Goal: Information Seeking & Learning: Understand process/instructions

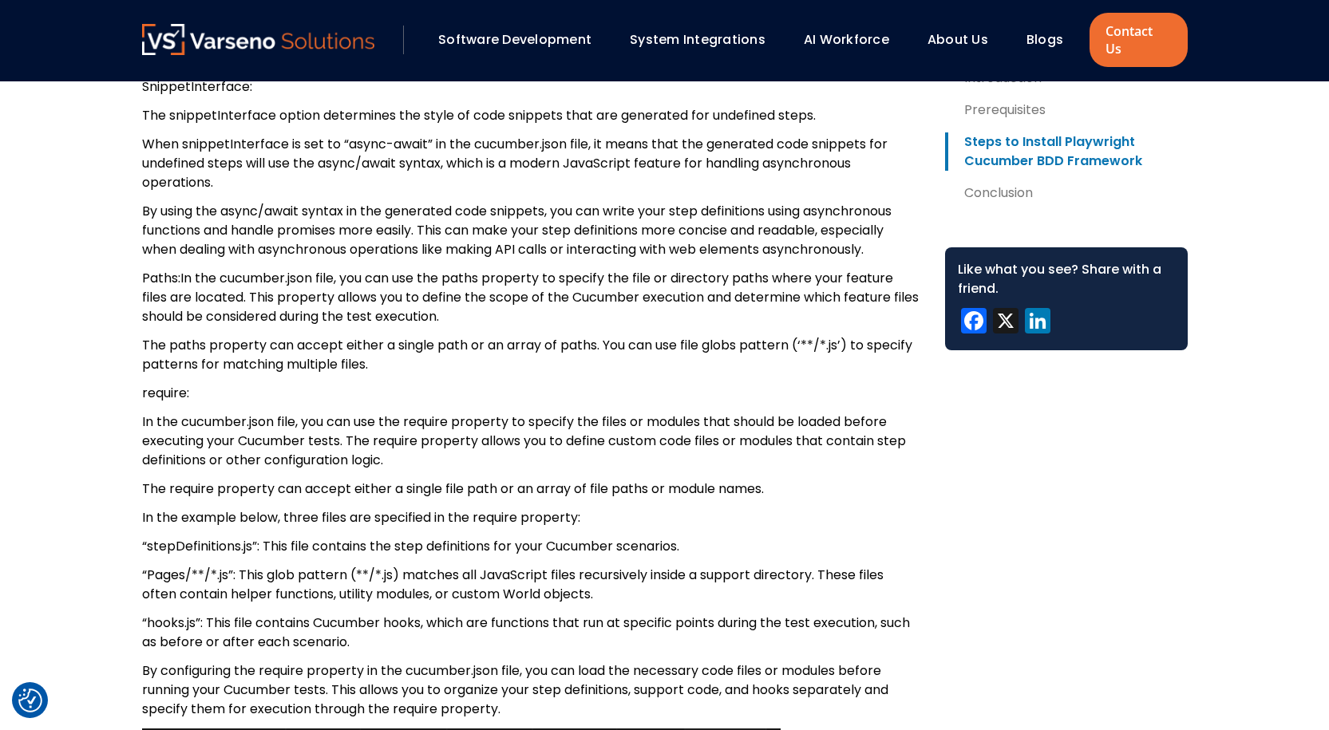
scroll to position [9047, 0]
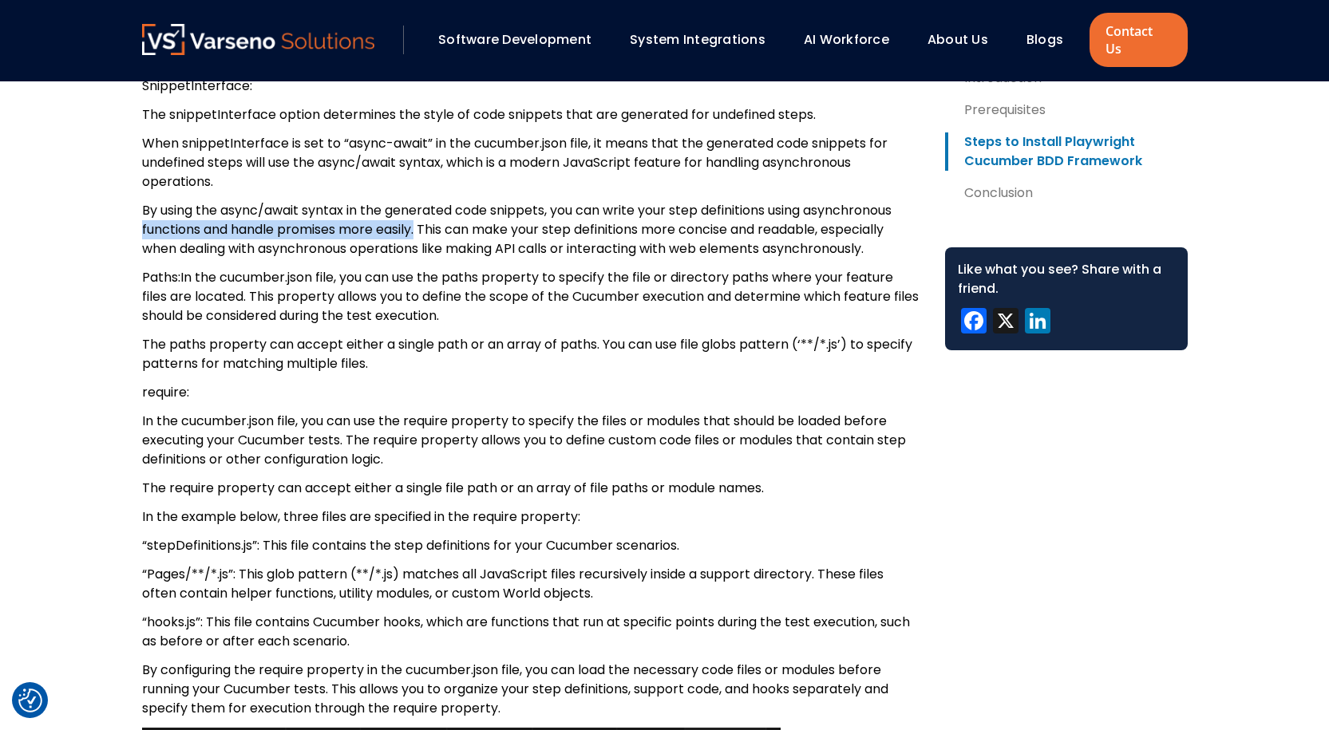
drag, startPoint x: 421, startPoint y: 210, endPoint x: 140, endPoint y: 209, distance: 281.8
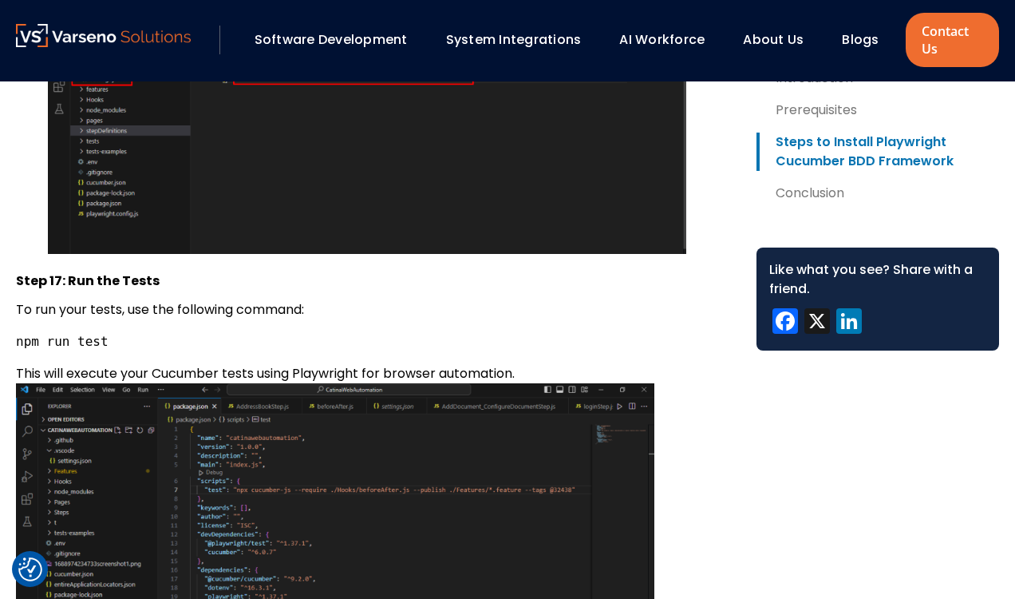
scroll to position [10780, 0]
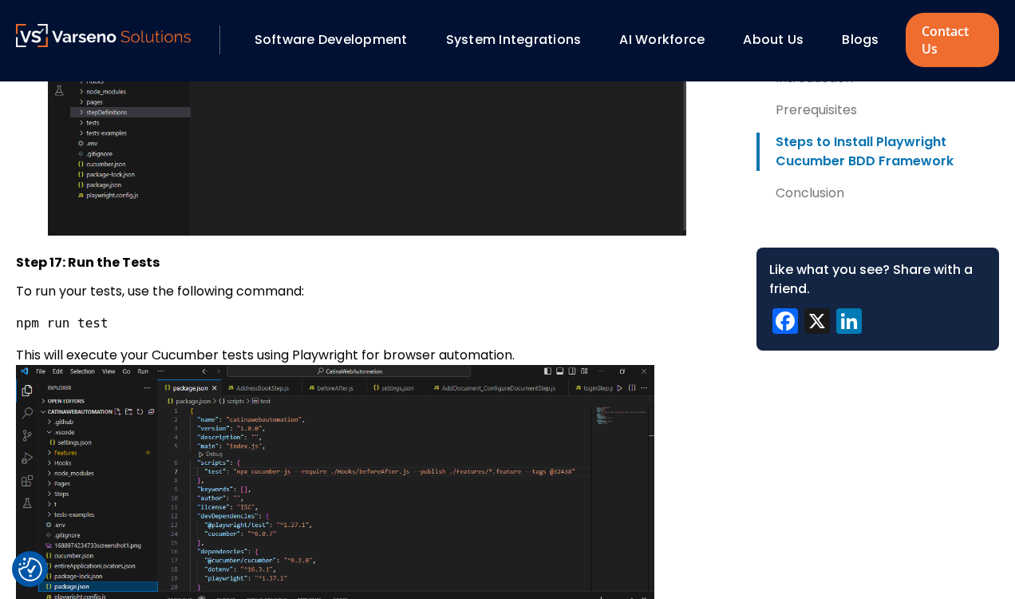
click at [810, 48] on div "About Us" at bounding box center [780, 39] width 91 height 27
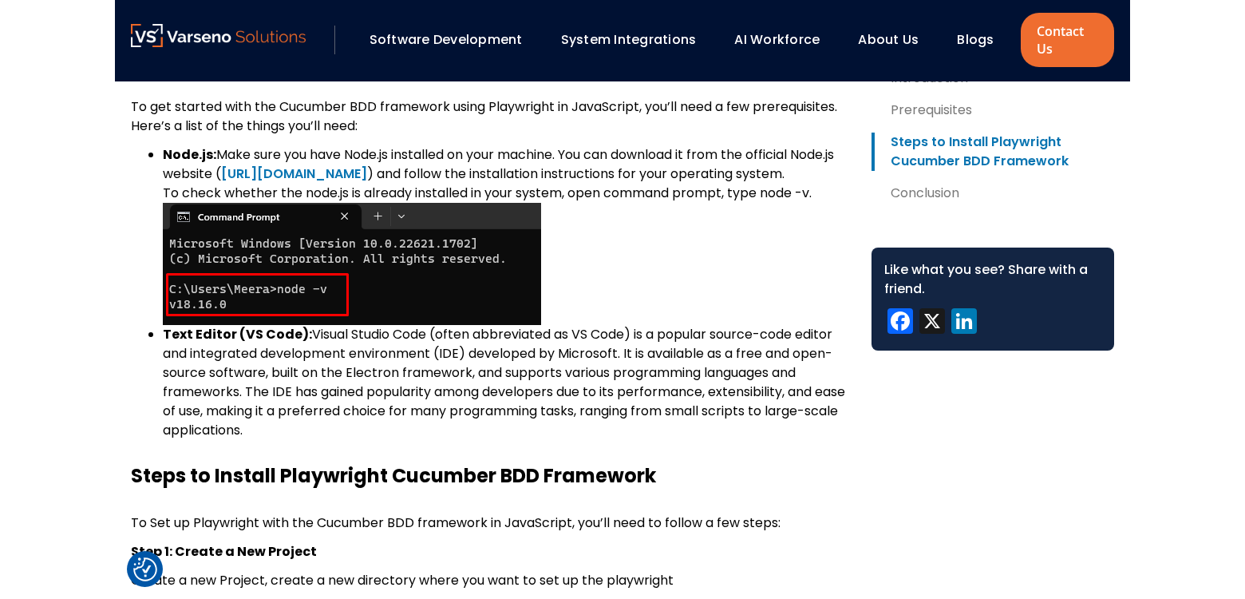
scroll to position [0, 0]
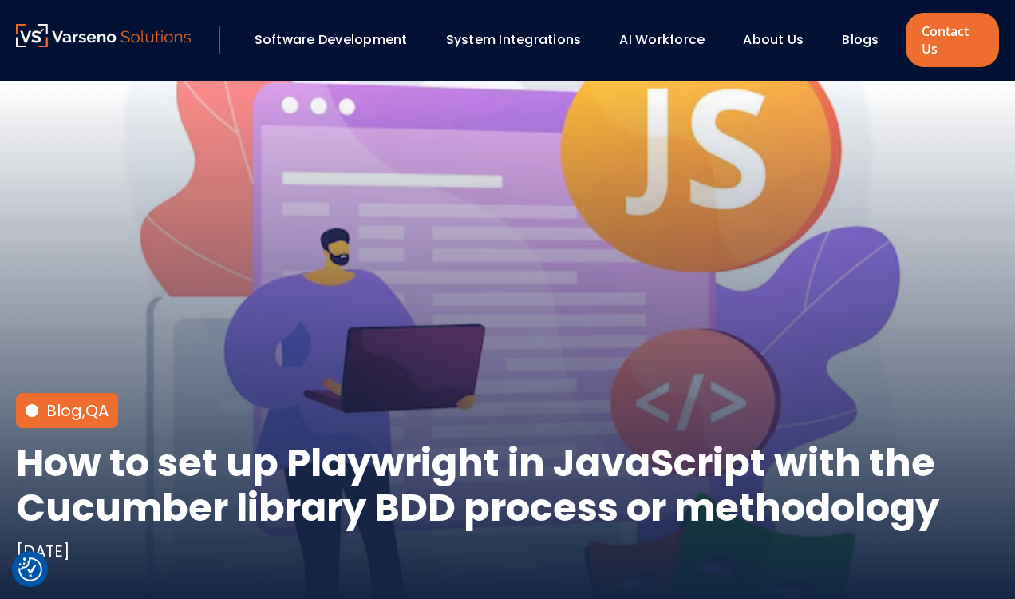
drag, startPoint x: 821, startPoint y: 61, endPoint x: 876, endPoint y: -659, distance: 721.3
click at [876, 0] on html "We value your privacy We use cookies to enhance your browsing experience, serve…" at bounding box center [507, 299] width 1015 height 599
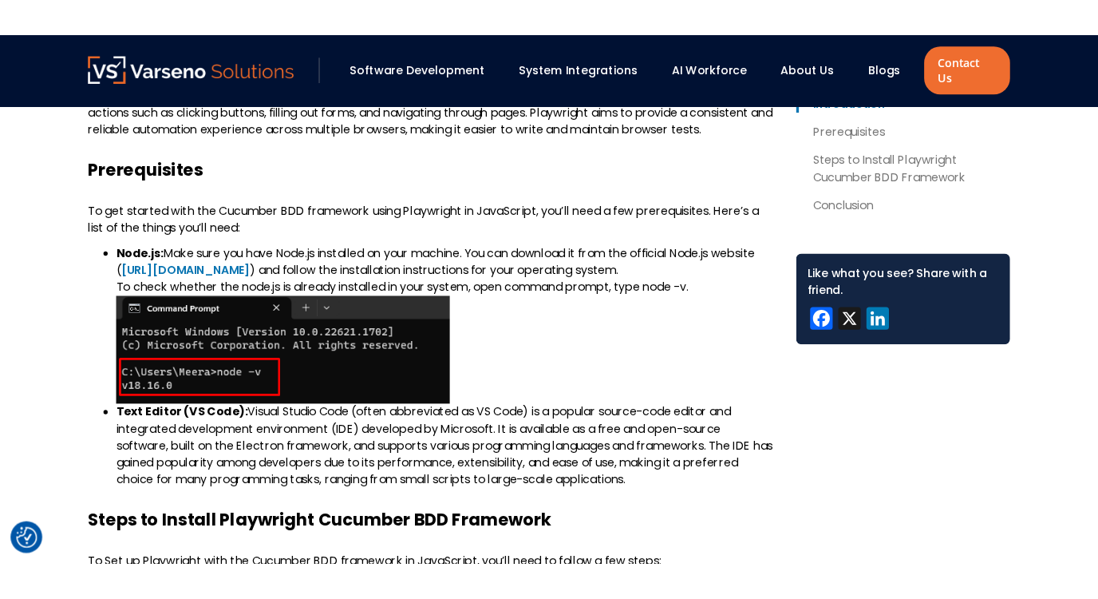
scroll to position [718, 0]
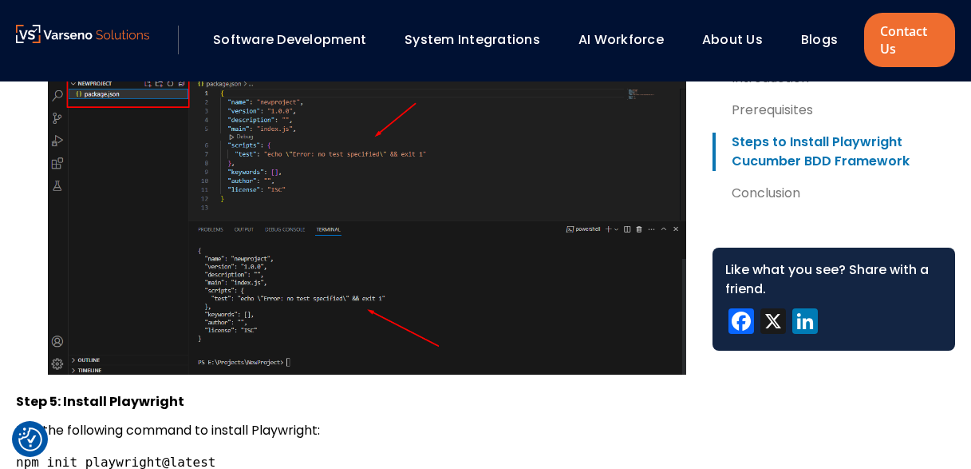
scroll to position [3141, 0]
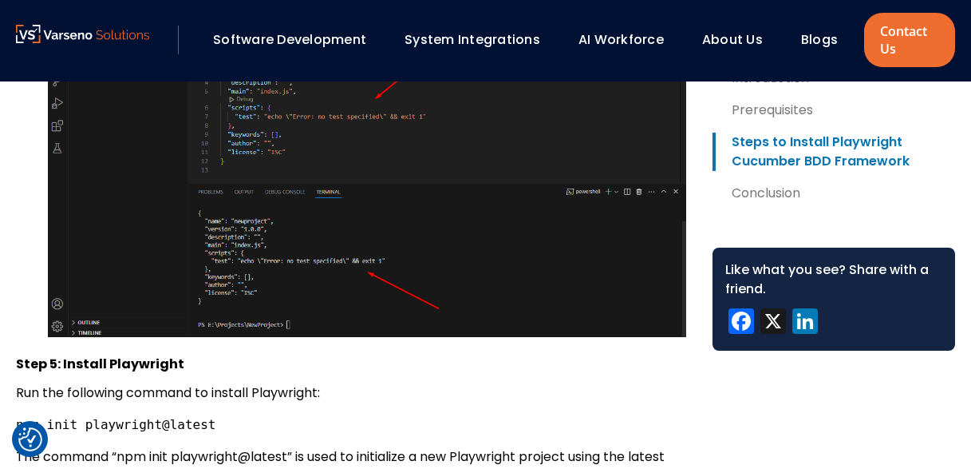
drag, startPoint x: 364, startPoint y: 246, endPoint x: 364, endPoint y: 231, distance: 15.2
click at [364, 246] on img at bounding box center [367, 173] width 639 height 326
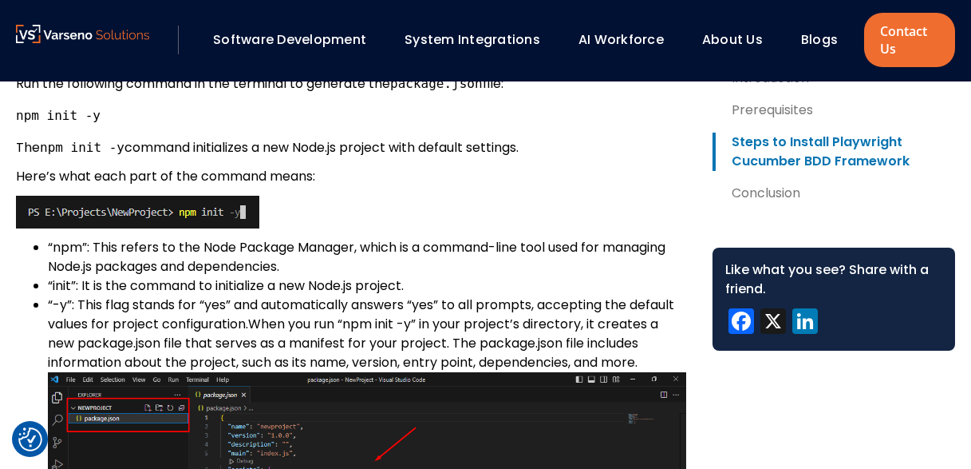
scroll to position [2752, 0]
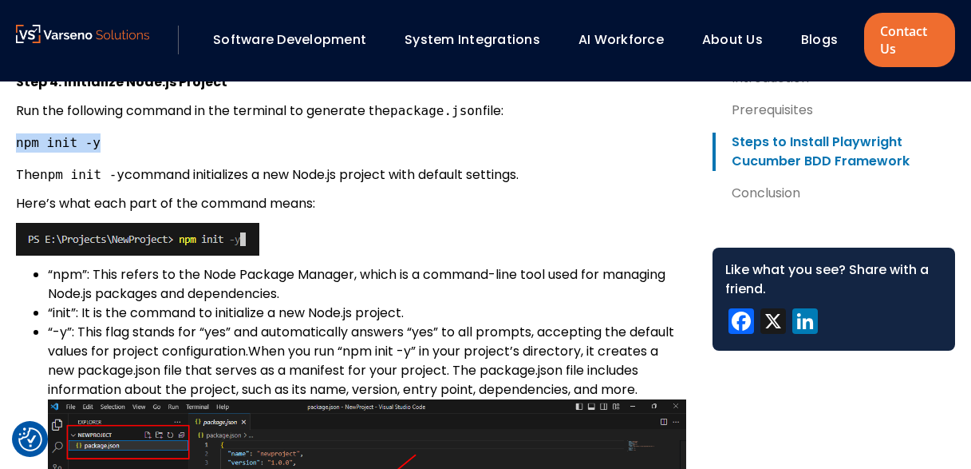
drag, startPoint x: 106, startPoint y: 148, endPoint x: -3, endPoint y: 142, distance: 109.5
copy code "npm init -y"
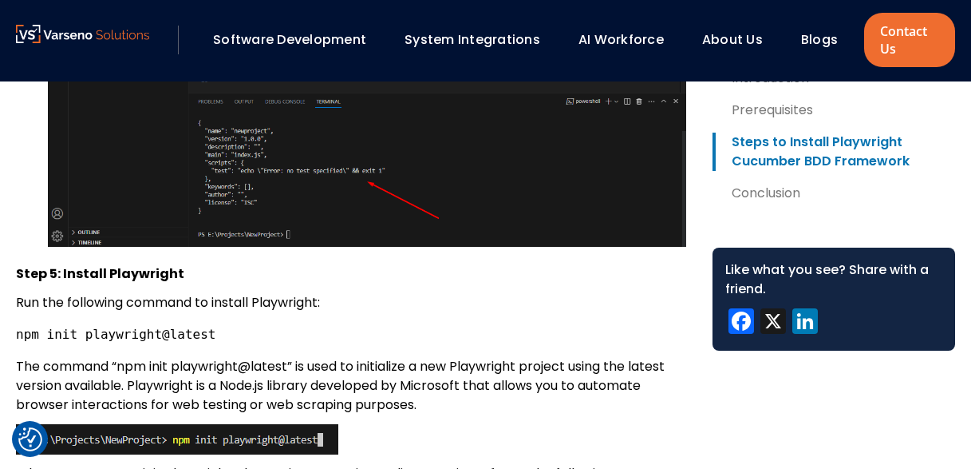
scroll to position [3311, 0]
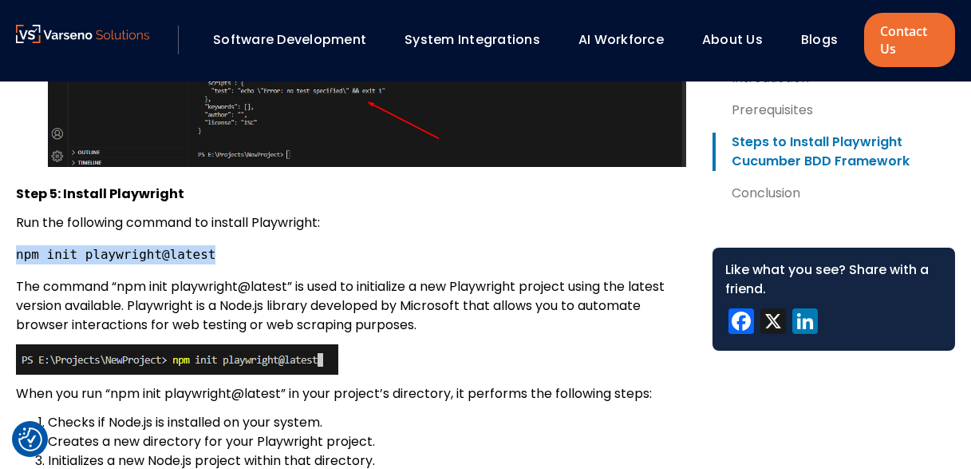
drag, startPoint x: 210, startPoint y: 253, endPoint x: -2, endPoint y: 248, distance: 211.6
copy code "npm init playwright@latest"
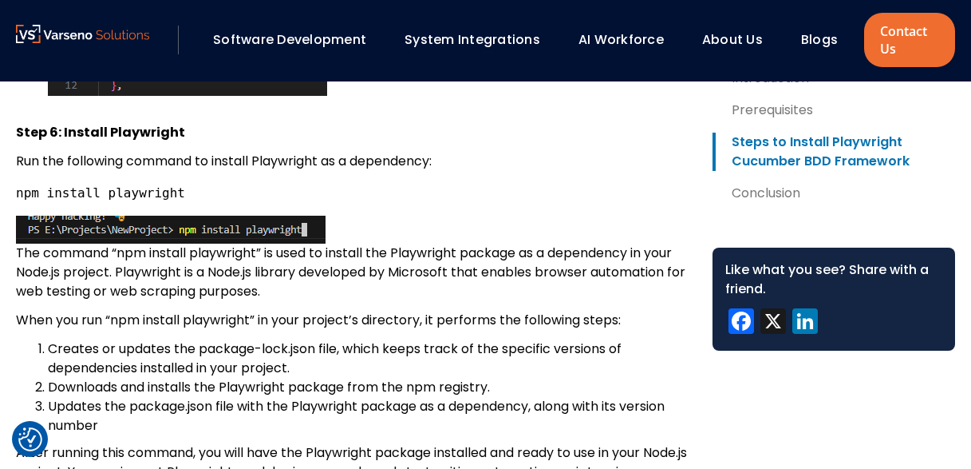
scroll to position [4828, 0]
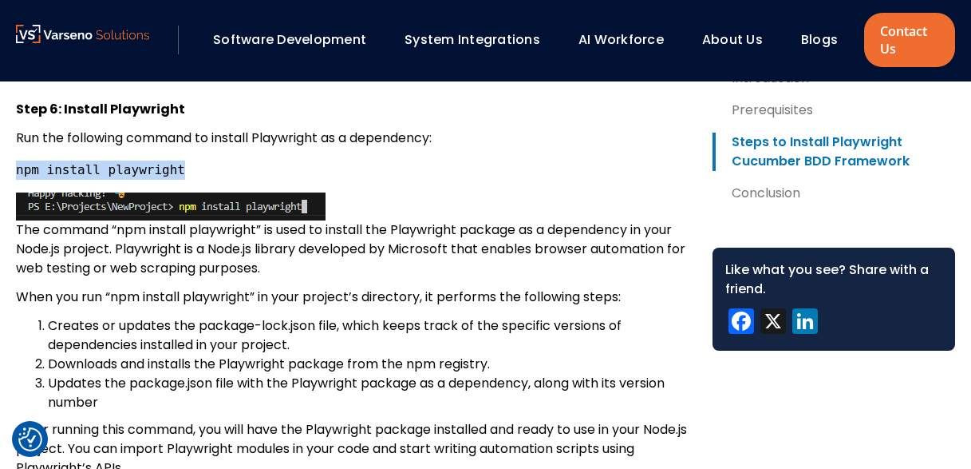
drag, startPoint x: 181, startPoint y: 168, endPoint x: 16, endPoint y: 167, distance: 165.2
click at [16, 167] on pre "npm install playwright" at bounding box center [351, 169] width 671 height 19
copy code "npm install playwright"
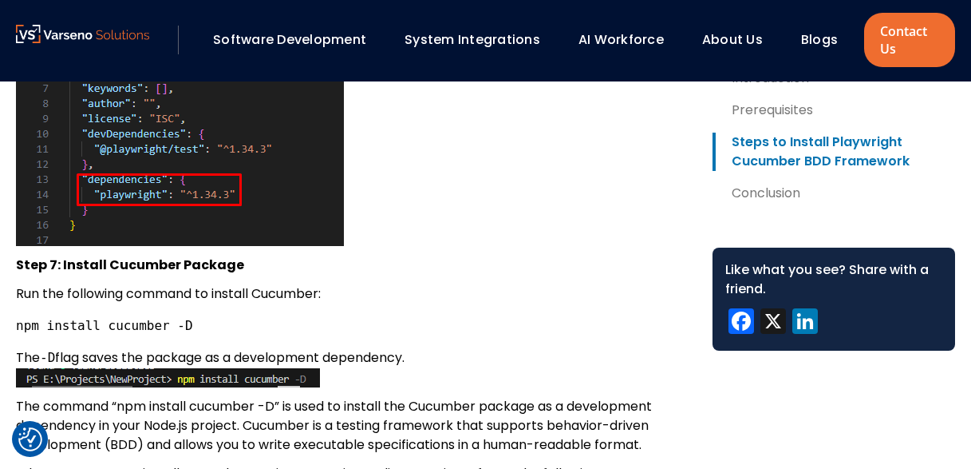
scroll to position [5466, 0]
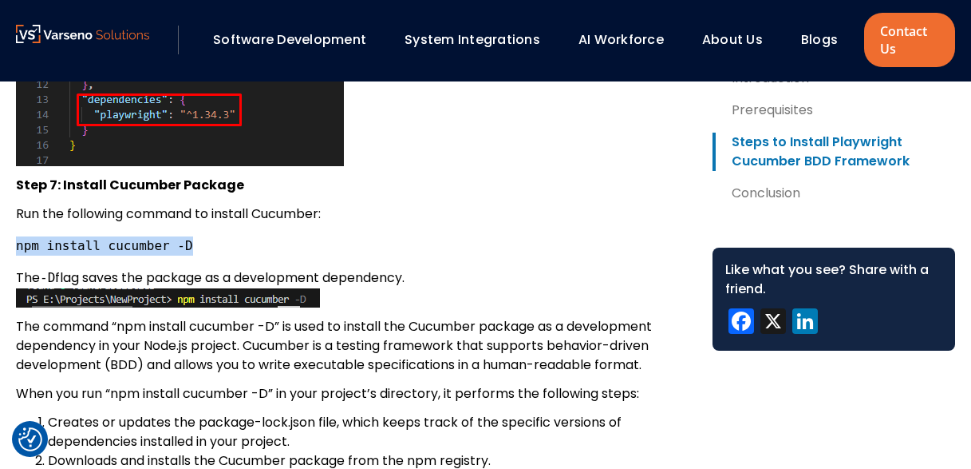
drag, startPoint x: 191, startPoint y: 247, endPoint x: 16, endPoint y: 245, distance: 174.8
click at [16, 245] on pre "npm install cucumber -D" at bounding box center [351, 245] width 671 height 19
copy code "npm install cucumber -D"
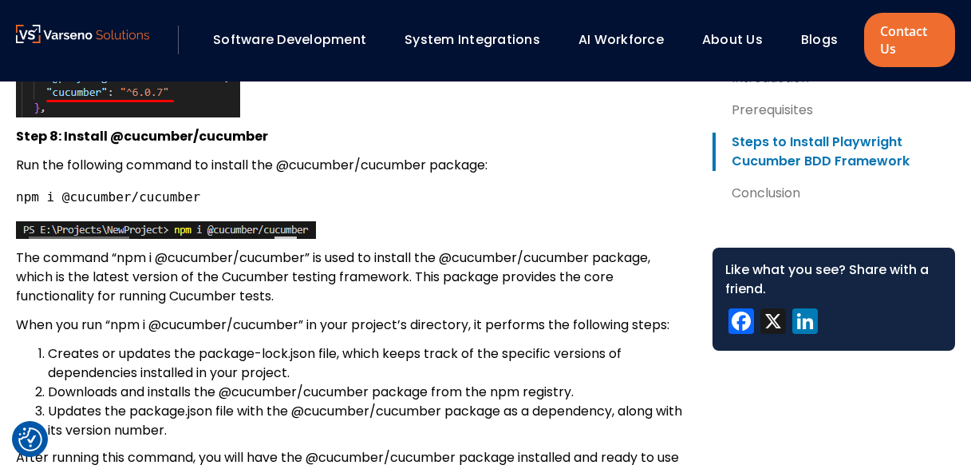
scroll to position [6025, 0]
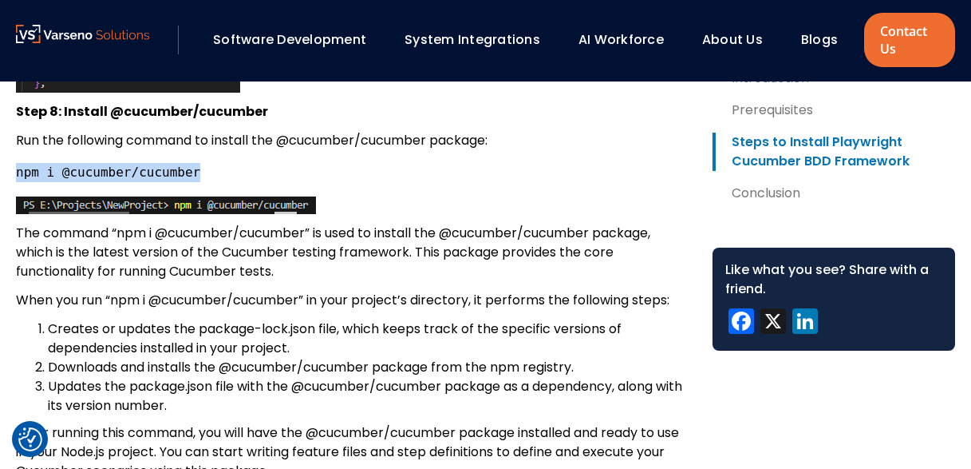
drag, startPoint x: 198, startPoint y: 175, endPoint x: 10, endPoint y: 163, distance: 188.0
click at [10, 163] on div "Table of Contents Introduction Prerequisites Steps to Install Playwright Cucumb…" at bounding box center [485, 234] width 971 height 11319
copy code "npm i @cucumber/cucumber"
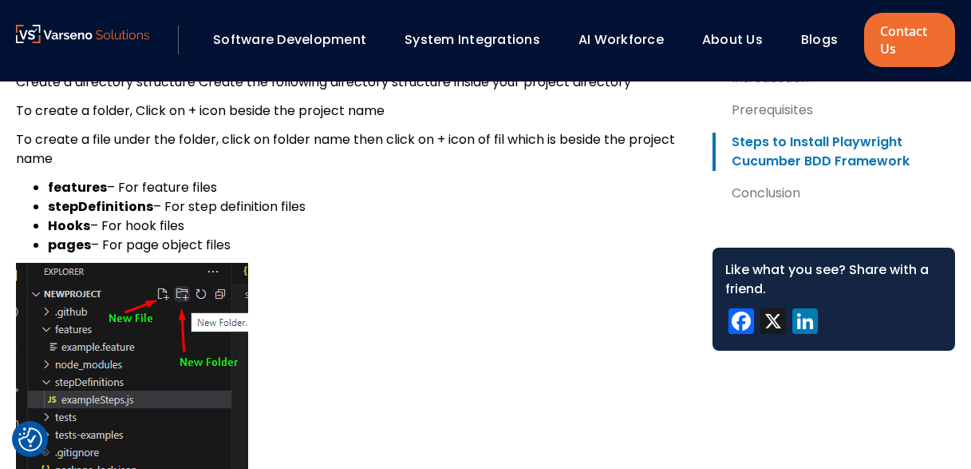
scroll to position [6903, 0]
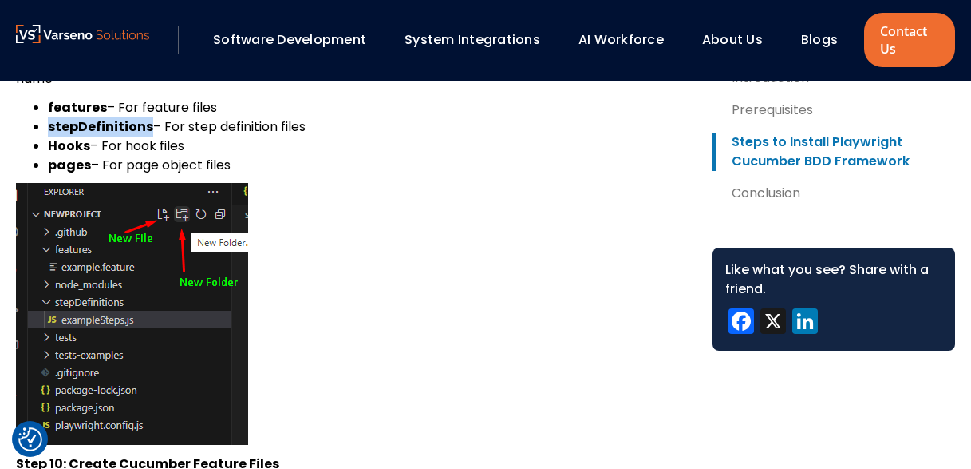
drag, startPoint x: 146, startPoint y: 129, endPoint x: 49, endPoint y: 128, distance: 96.6
click at [49, 128] on strong "stepDefinitions" at bounding box center [100, 126] width 105 height 18
copy strong "stepDefinitions"
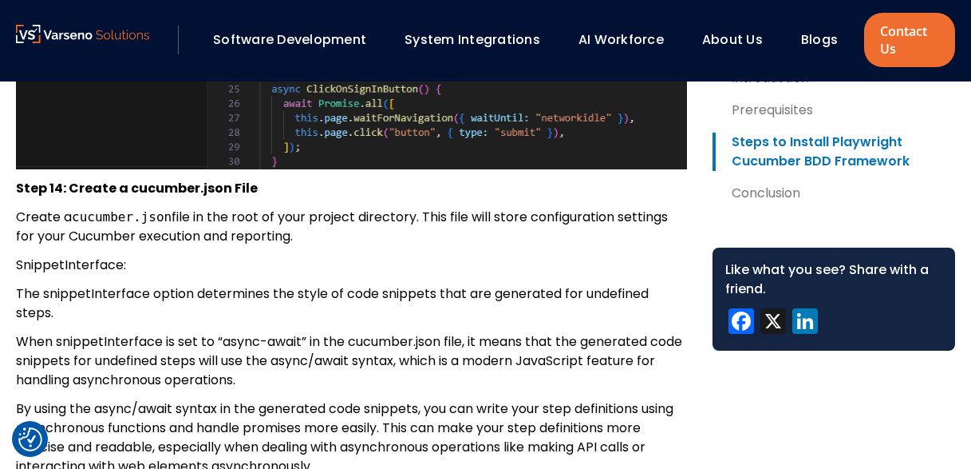
scroll to position [8979, 0]
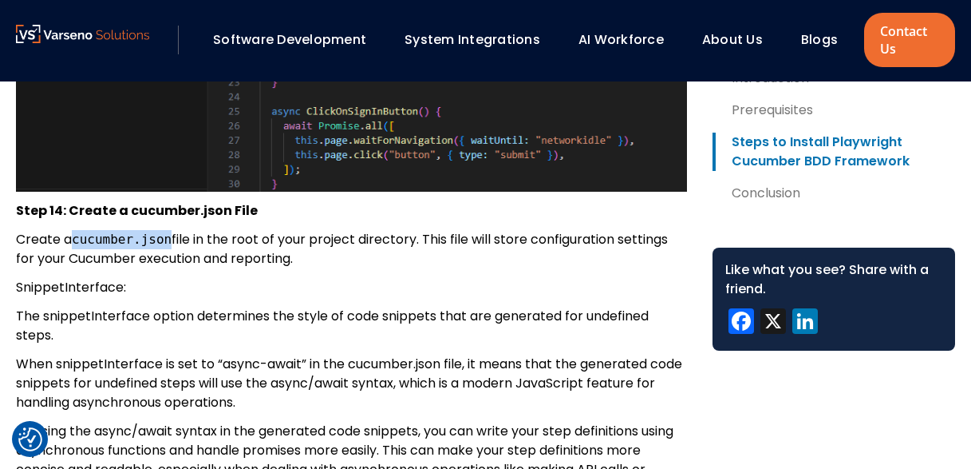
drag, startPoint x: 165, startPoint y: 242, endPoint x: 78, endPoint y: 243, distance: 87.0
click at [78, 243] on code "cucumber.json" at bounding box center [122, 238] width 100 height 15
copy code "cucumber.json"
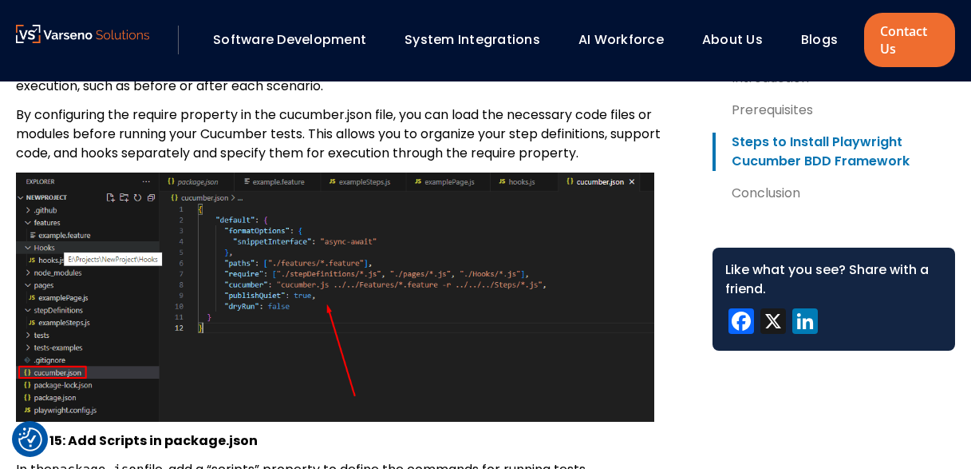
scroll to position [9777, 0]
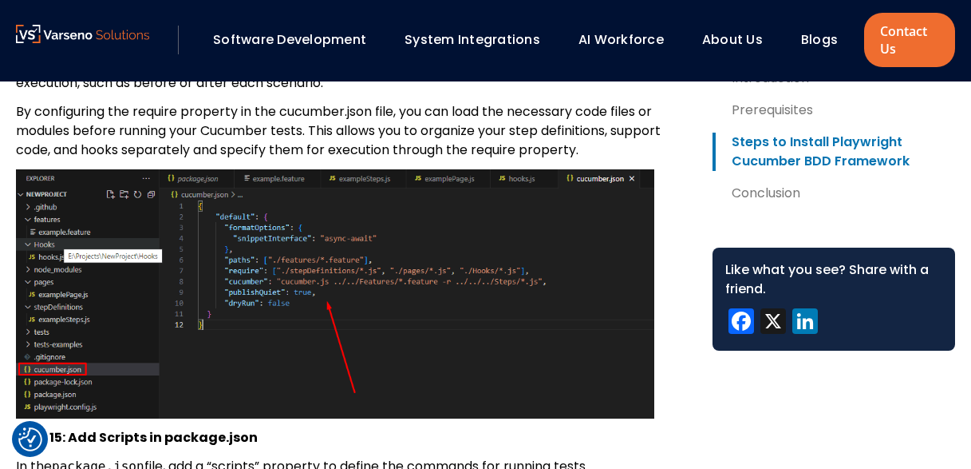
click at [337, 271] on img at bounding box center [335, 293] width 639 height 249
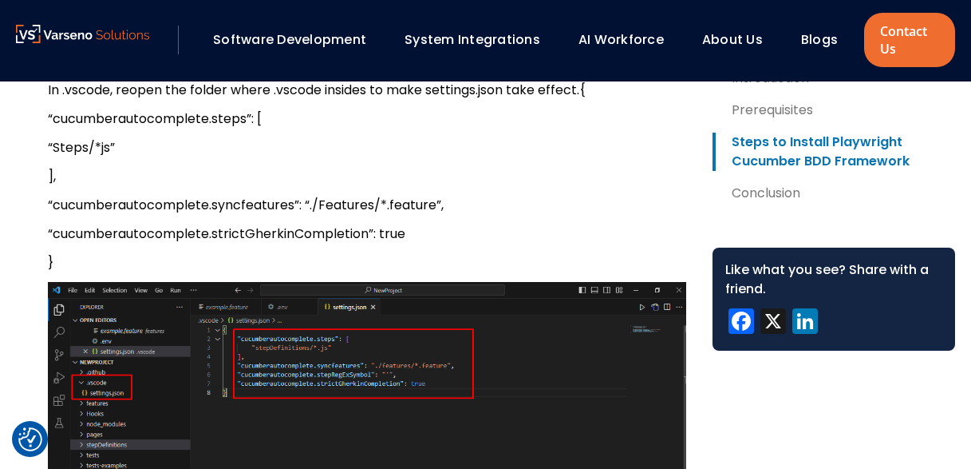
scroll to position [10495, 0]
